Goal: Task Accomplishment & Management: Manage account settings

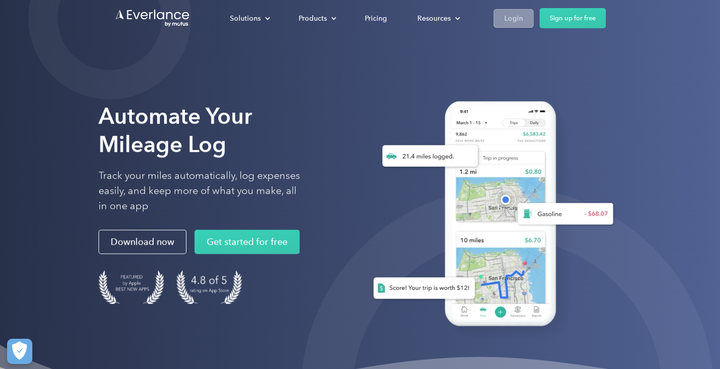
click at [514, 16] on div "Login" at bounding box center [513, 18] width 19 height 13
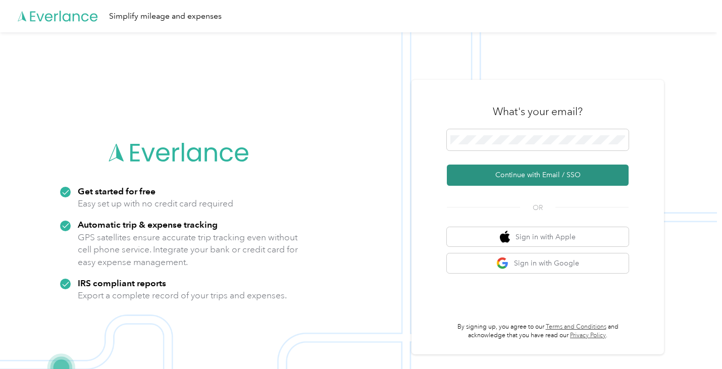
click at [534, 175] on button "Continue with Email / SSO" at bounding box center [538, 175] width 182 height 21
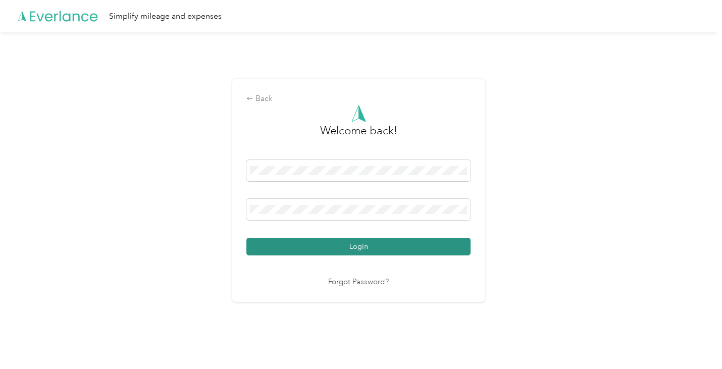
click at [363, 244] on button "Login" at bounding box center [358, 247] width 224 height 18
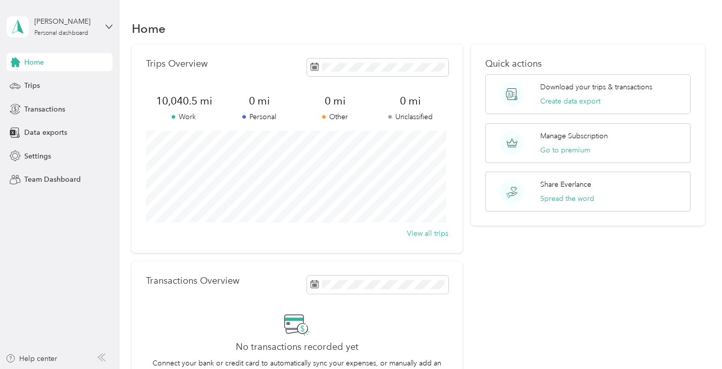
click at [0, 369] on nordpass-portal at bounding box center [0, 369] width 0 height 0
click at [313, 75] on span at bounding box center [377, 68] width 141 height 18
click at [311, 66] on icon at bounding box center [315, 67] width 8 height 8
click at [34, 85] on span "Trips" at bounding box center [32, 85] width 16 height 11
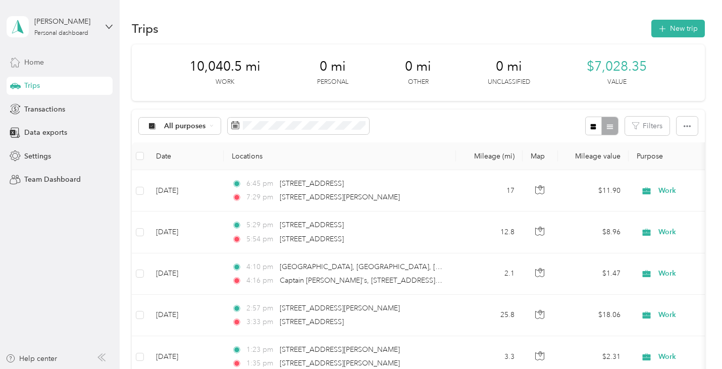
click at [37, 61] on span "Home" at bounding box center [34, 62] width 20 height 11
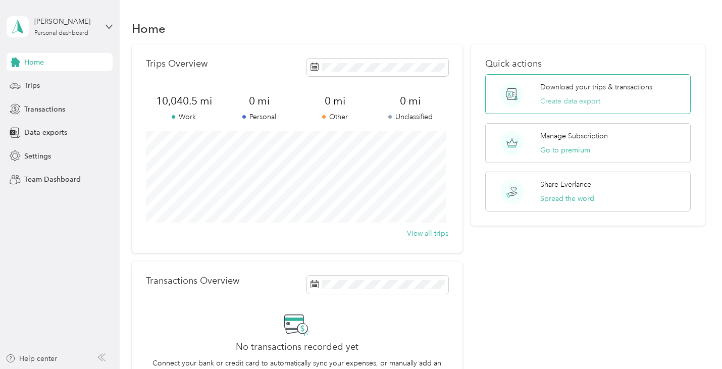
click at [555, 102] on button "Create data export" at bounding box center [570, 101] width 60 height 11
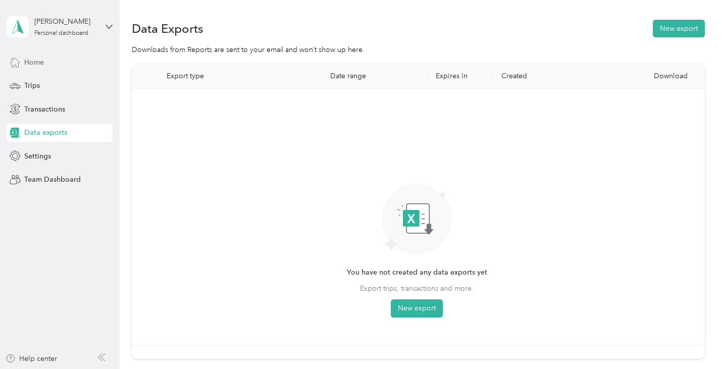
click at [33, 60] on span "Home" at bounding box center [34, 62] width 20 height 11
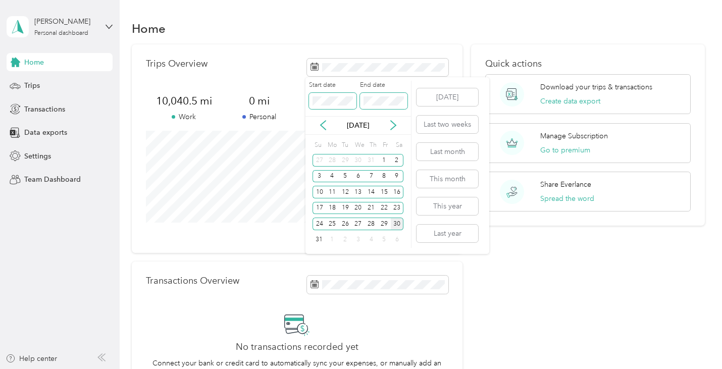
click at [311, 103] on div "Start date End date" at bounding box center [358, 98] width 106 height 35
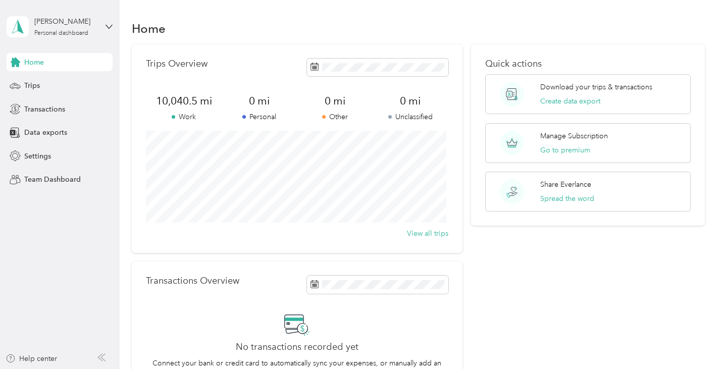
click at [536, 289] on div "Quick actions Download your trips & transactions Create data export Manage Subs…" at bounding box center [587, 226] width 233 height 365
click at [524, 295] on div "Quick actions Download your trips & transactions Create data export Manage Subs…" at bounding box center [587, 226] width 233 height 365
click at [510, 315] on div "Quick actions Download your trips & transactions Create data export Manage Subs…" at bounding box center [587, 226] width 233 height 365
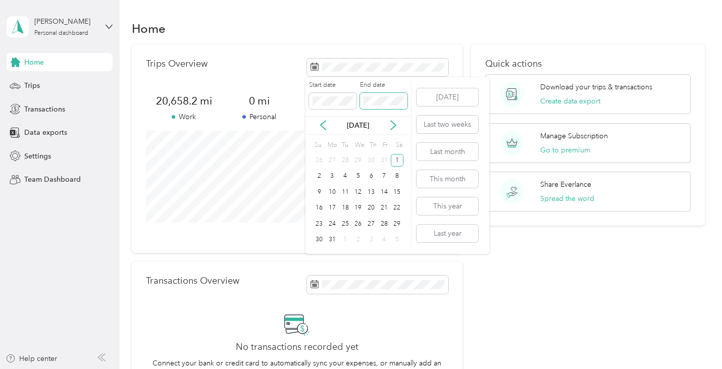
click at [381, 94] on span at bounding box center [383, 101] width 47 height 16
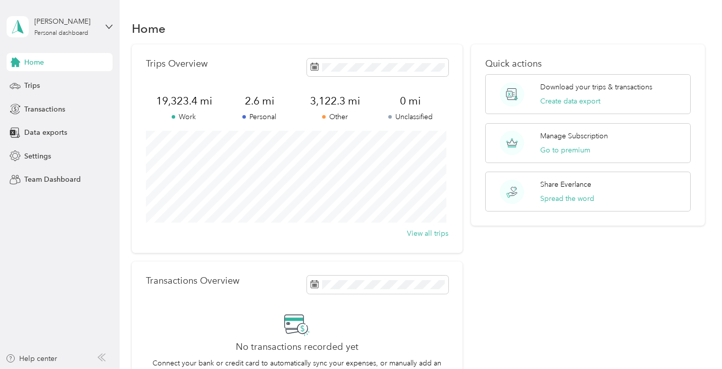
click at [505, 272] on div "Quick actions Download your trips & transactions Create data export Manage Subs…" at bounding box center [587, 226] width 233 height 365
